Goal: Navigation & Orientation: Understand site structure

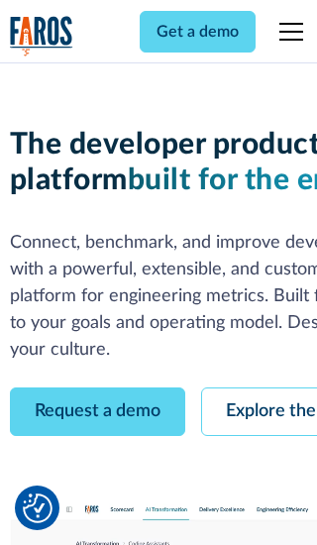
scroll to position [113, 0]
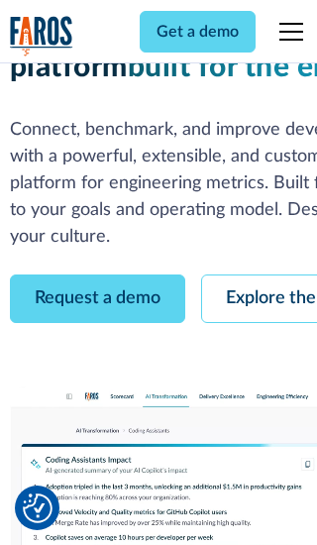
click at [97, 274] on link "Request a demo" at bounding box center [97, 298] width 175 height 49
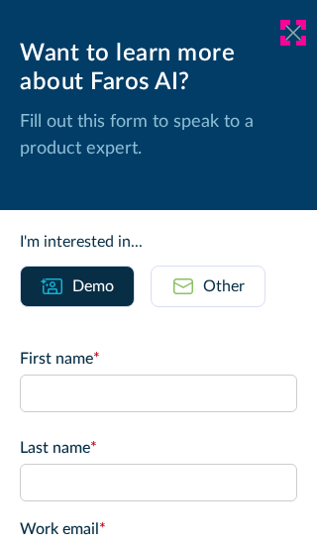
click at [293, 33] on icon at bounding box center [293, 32] width 16 height 15
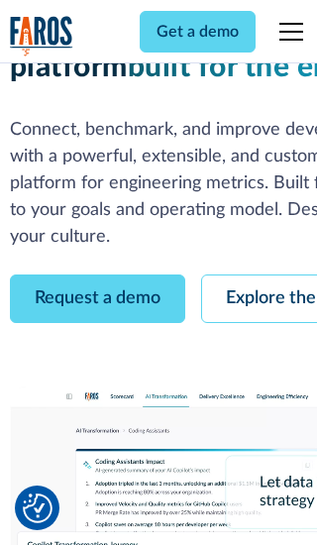
click at [259, 274] on link "Explore the platform" at bounding box center [306, 298] width 211 height 49
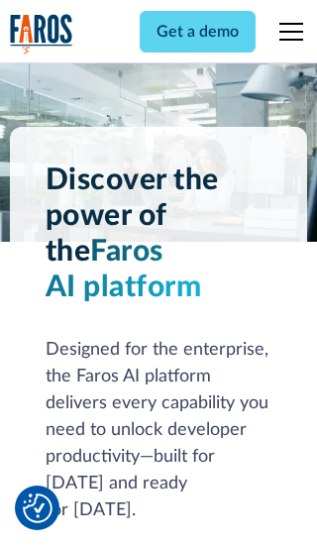
scroll to position [14881, 0]
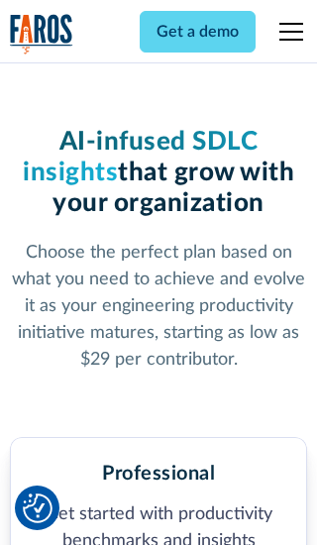
scroll to position [3070, 0]
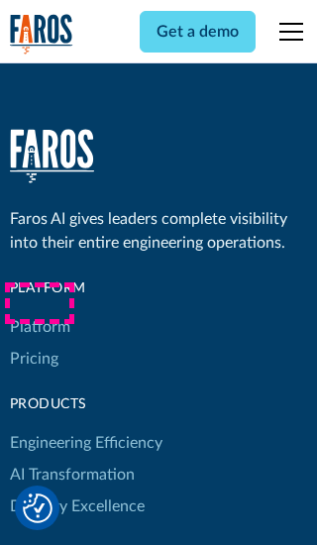
click at [39, 311] on link "Platform" at bounding box center [40, 327] width 60 height 32
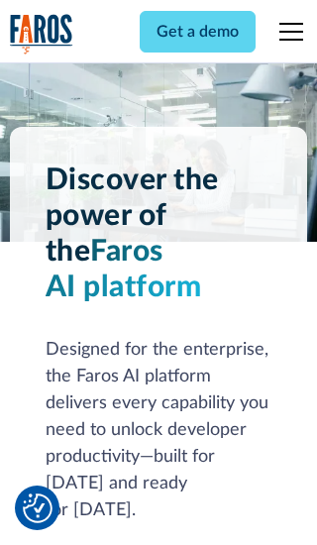
scroll to position [15517, 0]
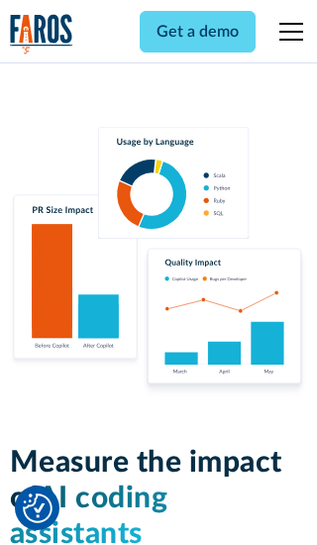
scroll to position [12247, 0]
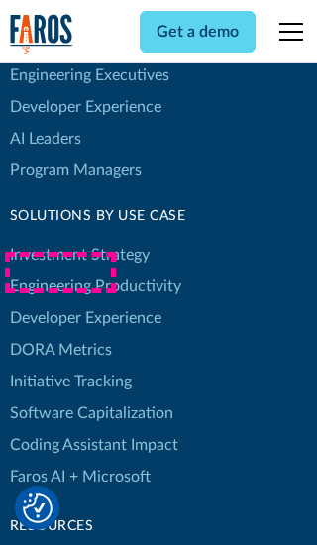
click at [59, 334] on link "DORA Metrics" at bounding box center [61, 350] width 102 height 32
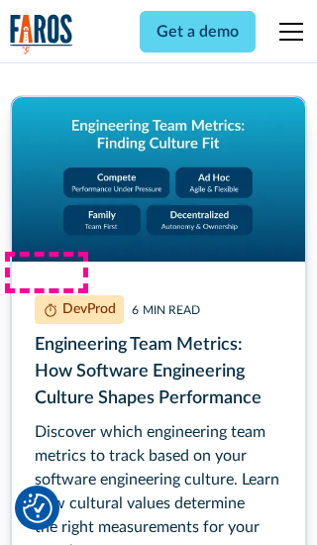
scroll to position [8977, 0]
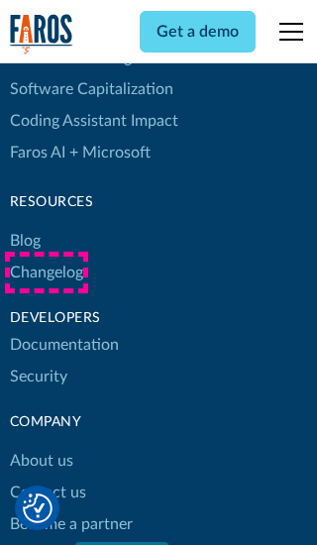
click at [46, 272] on link "Changelog" at bounding box center [46, 273] width 73 height 32
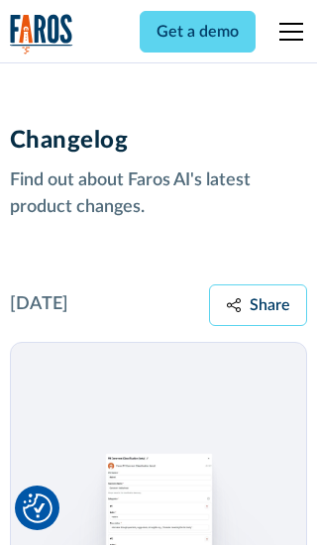
scroll to position [23929, 0]
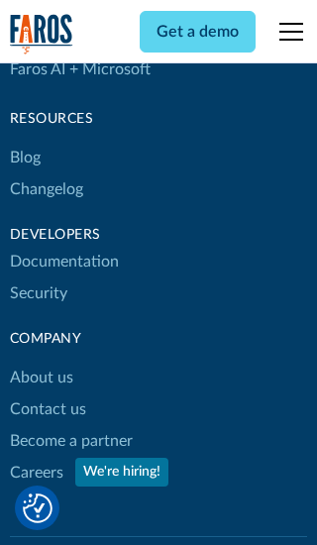
click at [41, 362] on link "About us" at bounding box center [41, 378] width 63 height 32
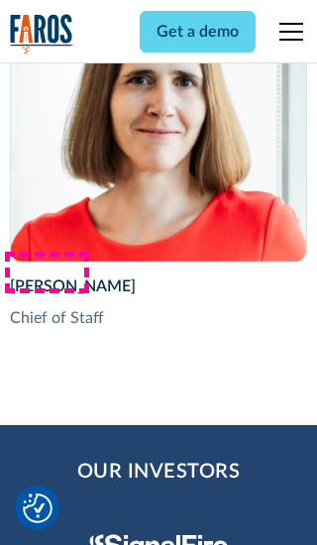
scroll to position [6832, 0]
